Goal: Find specific page/section: Find specific page/section

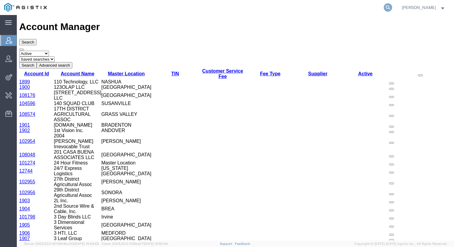
click at [389, 8] on icon at bounding box center [388, 7] width 8 height 8
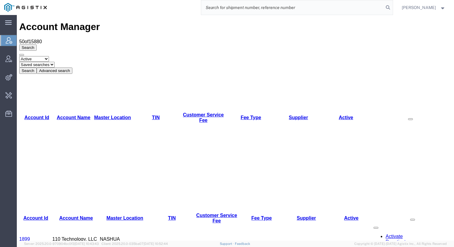
click at [341, 4] on input "search" at bounding box center [292, 7] width 183 height 14
type input "quicksight"
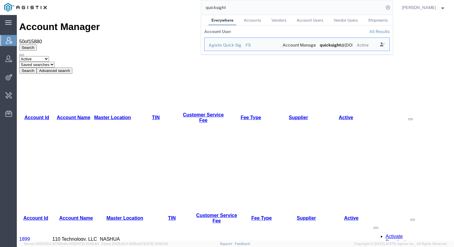
click at [157, 26] on div "Account Manager 50 of 15880 Search Select status Active All Inactive Saved sear…" at bounding box center [235, 47] width 432 height 52
click at [281, 10] on input "quicksight" at bounding box center [292, 7] width 183 height 14
click at [386, 45] on icon "Search Results" at bounding box center [382, 44] width 8 height 8
click at [384, 43] on icon "Search Results" at bounding box center [382, 44] width 8 height 8
click at [385, 44] on icon "Search Results" at bounding box center [382, 44] width 8 height 8
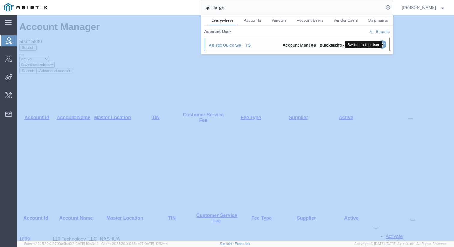
click at [385, 44] on icon "Search Results" at bounding box center [382, 44] width 8 height 8
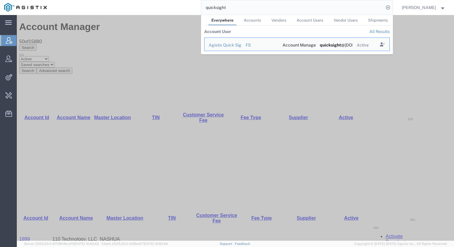
click at [416, 56] on div "Select status Active All Inactive Saved searches Search Advanced search" at bounding box center [235, 65] width 432 height 18
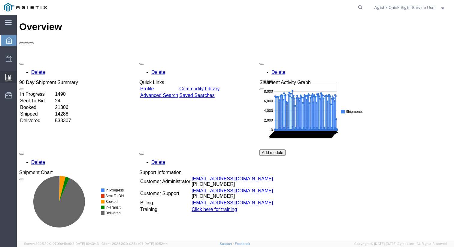
click at [0, 0] on span "New Analysis" at bounding box center [0, 0] width 0 height 0
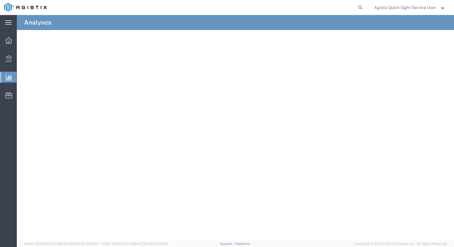
click at [0, 0] on span "Analyses" at bounding box center [0, 0] width 0 height 0
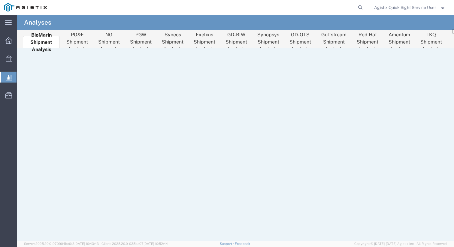
click at [0, 0] on span "Topics" at bounding box center [0, 0] width 0 height 0
